Goal: Obtain resource: Download file/media

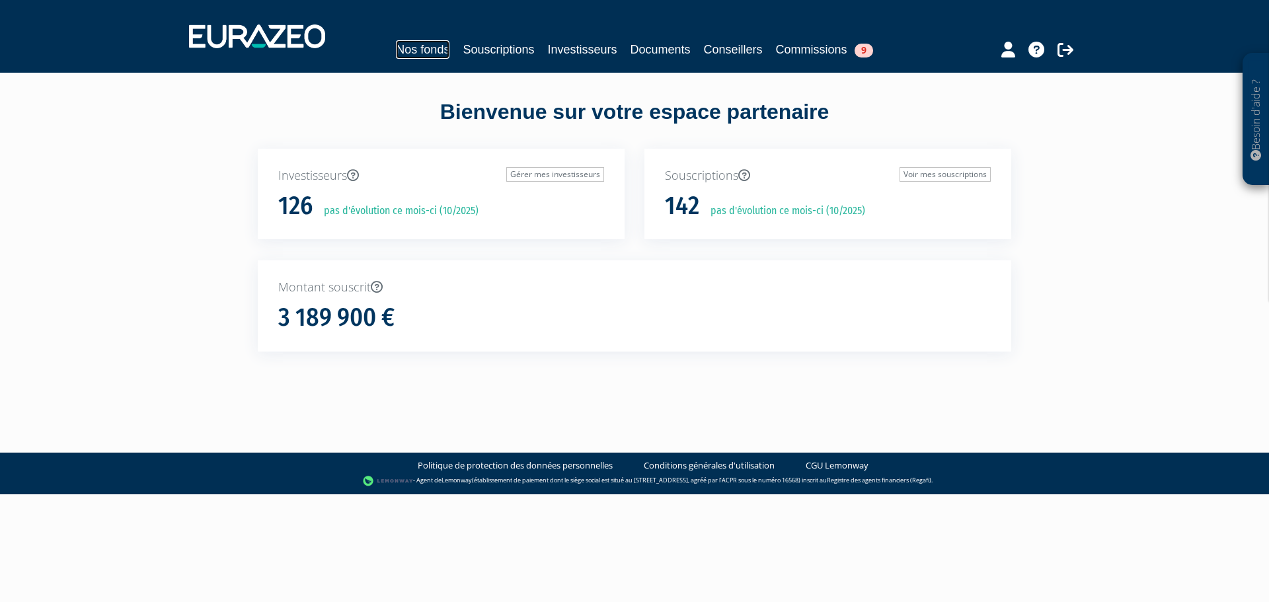
click at [424, 42] on link "Nos fonds" at bounding box center [423, 49] width 54 height 18
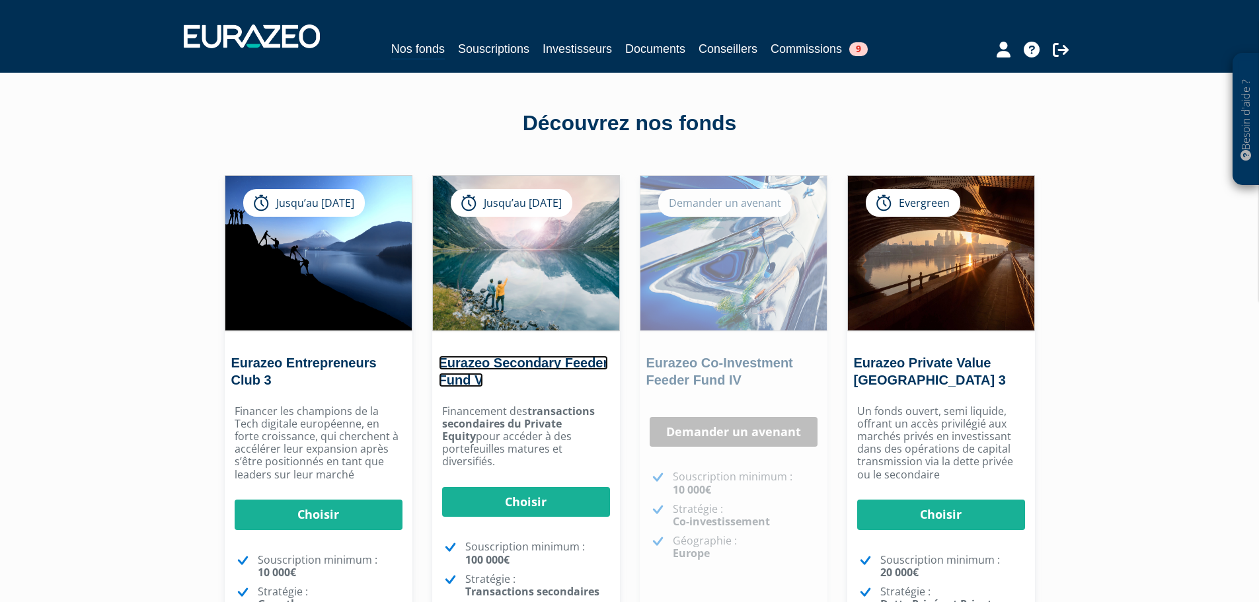
click at [558, 369] on link "Eurazeo Secondary Feeder Fund V" at bounding box center [524, 371] width 170 height 32
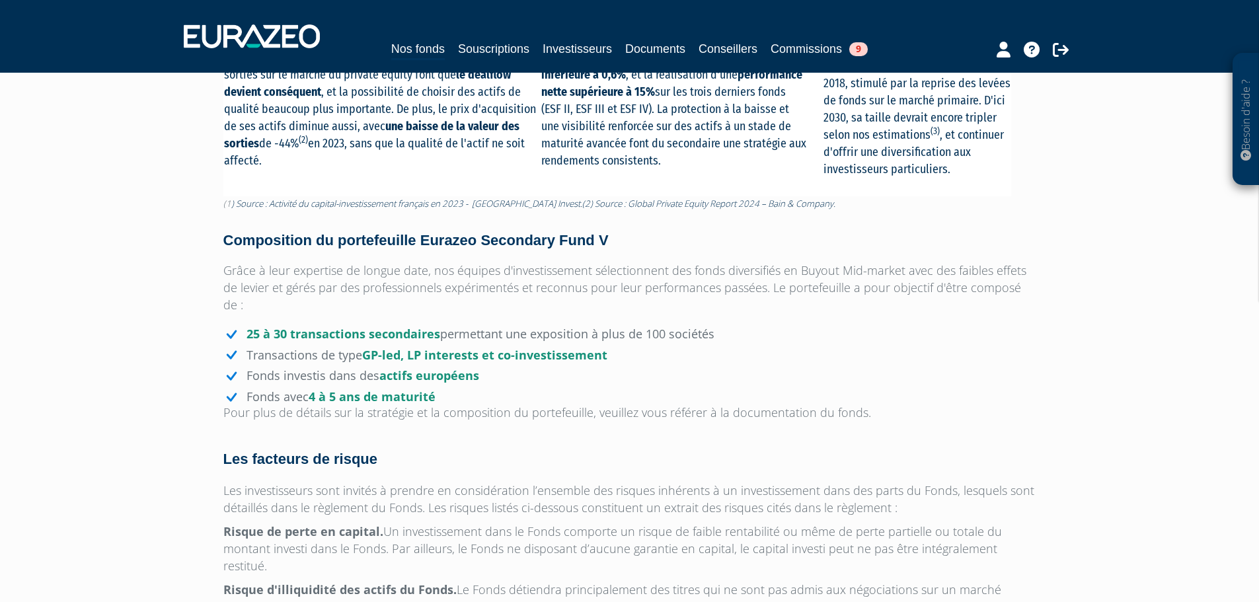
scroll to position [1199, 0]
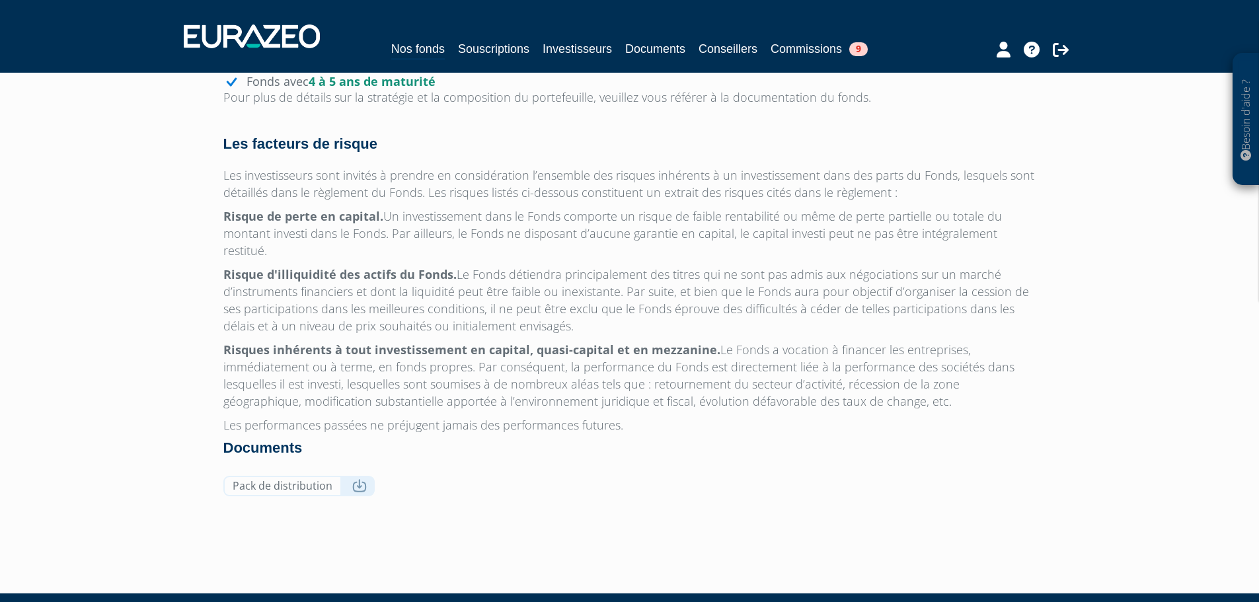
click at [304, 476] on div "Pack de distribution" at bounding box center [629, 489] width 813 height 27
click at [347, 476] on link "Pack de distribution" at bounding box center [298, 486] width 151 height 20
click at [668, 61] on nav "Nos fonds Souscriptions Investisseurs Documents Conseillers Commissions 9" at bounding box center [629, 36] width 1259 height 73
click at [667, 59] on div "Nos fonds Souscriptions Investisseurs Documents Conseillers Commissions 9" at bounding box center [629, 50] width 607 height 20
click at [663, 55] on link "Documents" at bounding box center [655, 49] width 60 height 18
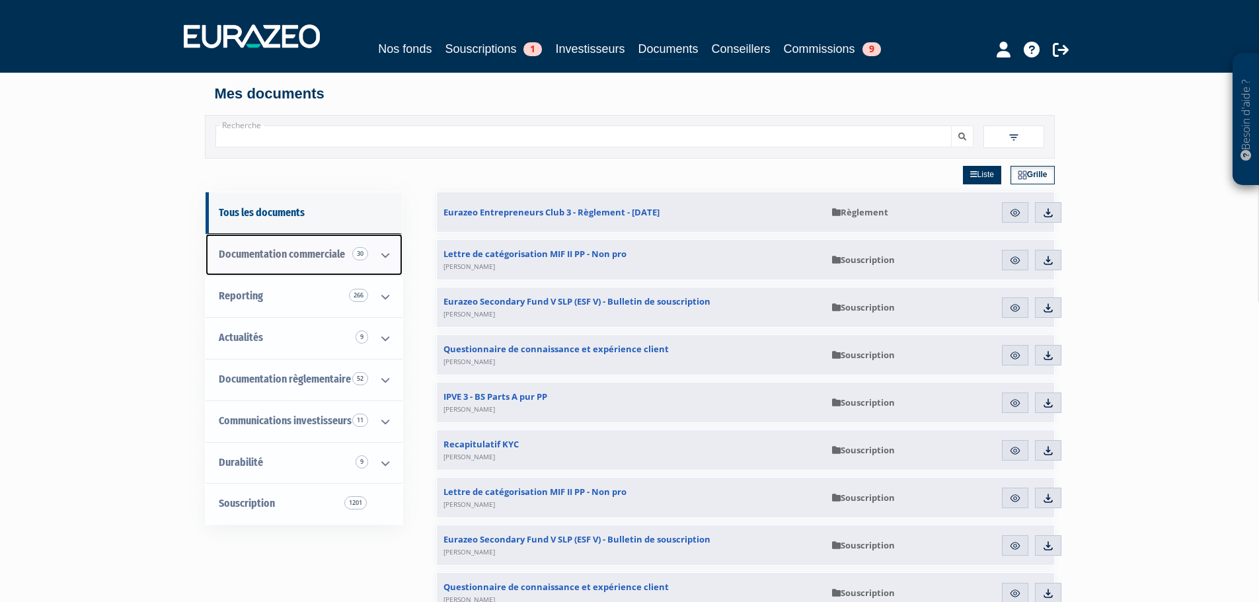
click at [266, 251] on span "Documentation commerciale 30" at bounding box center [282, 254] width 126 height 13
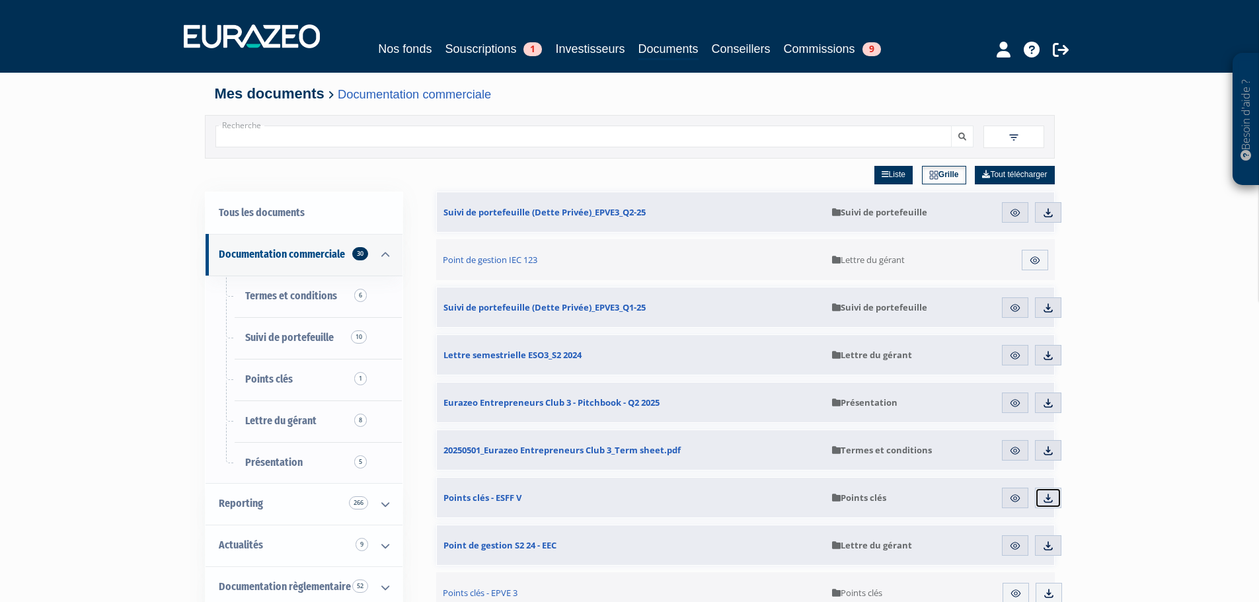
click at [1036, 493] on link "Télécharger" at bounding box center [1048, 498] width 26 height 21
click at [951, 173] on link "Grille" at bounding box center [944, 175] width 44 height 18
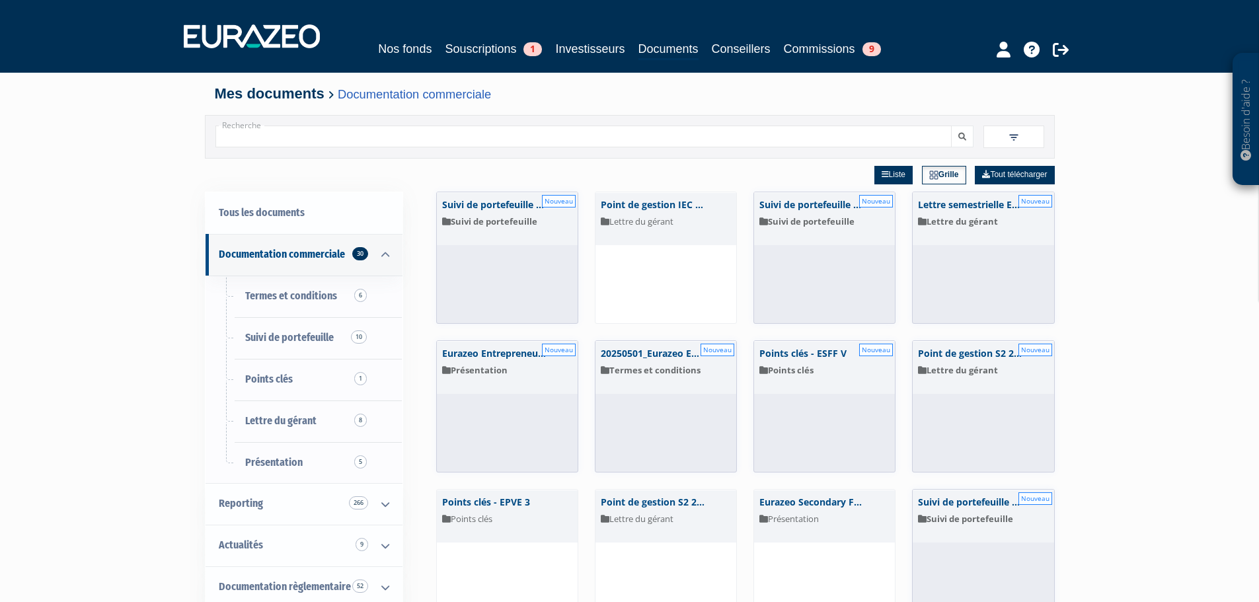
click at [781, 138] on input "Recherche" at bounding box center [583, 137] width 736 height 22
type input "ESSF"
click at [969, 135] on button "submit" at bounding box center [962, 137] width 22 height 22
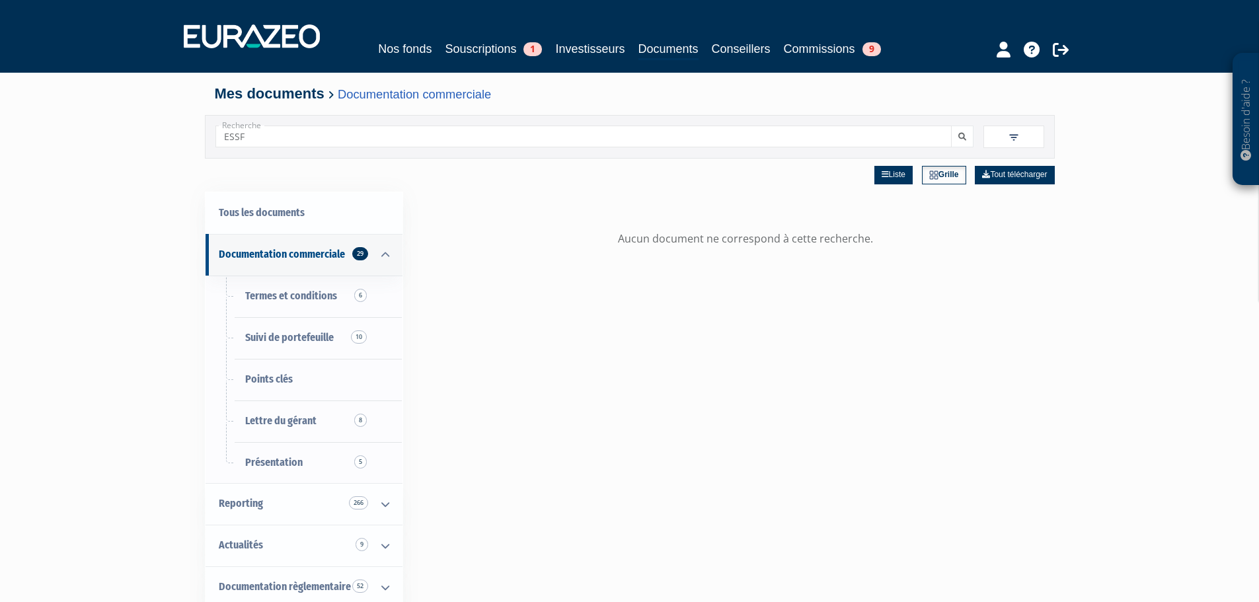
click at [569, 141] on input "ESSF" at bounding box center [583, 137] width 736 height 22
click at [294, 474] on link "Présentation 5" at bounding box center [303, 463] width 197 height 42
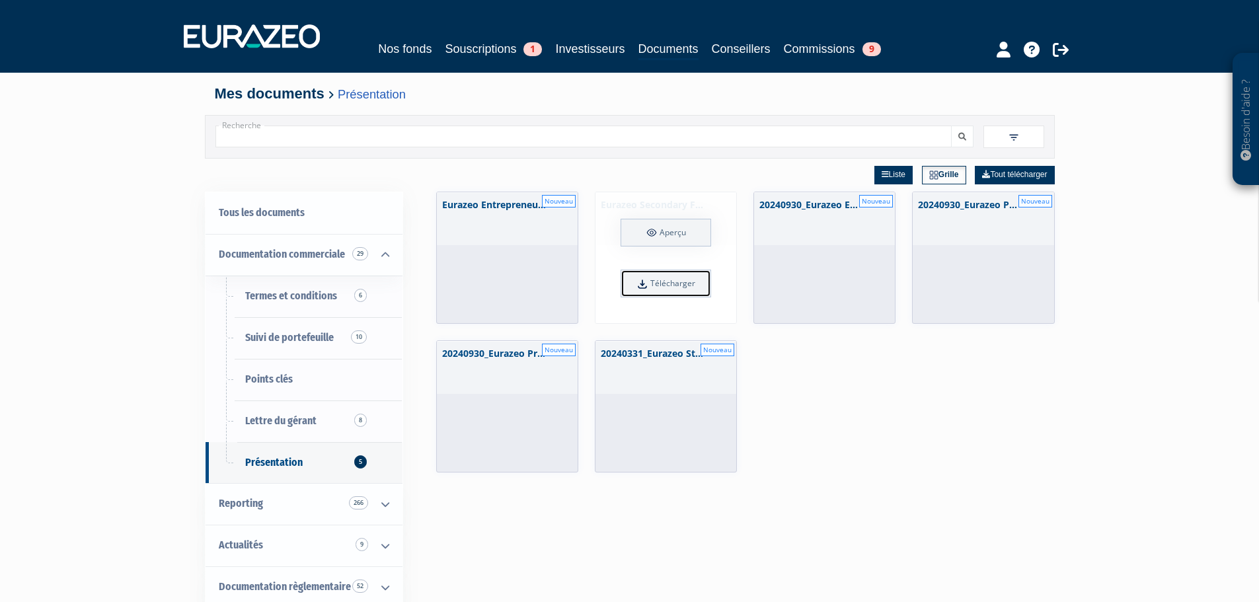
click at [675, 276] on link "Télécharger" at bounding box center [665, 284] width 91 height 28
